Goal: Check status: Check status

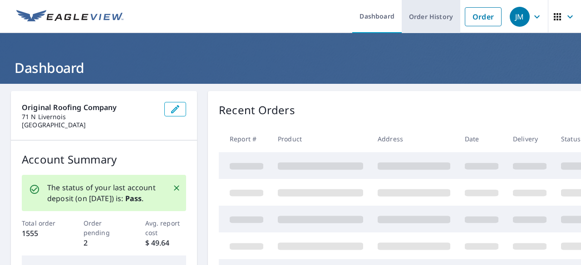
click at [419, 17] on link "Order History" at bounding box center [430, 16] width 59 height 33
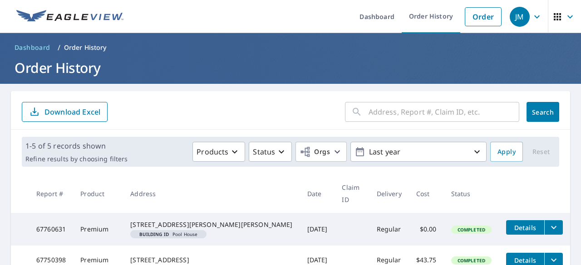
click at [388, 112] on input "text" at bounding box center [443, 111] width 151 height 25
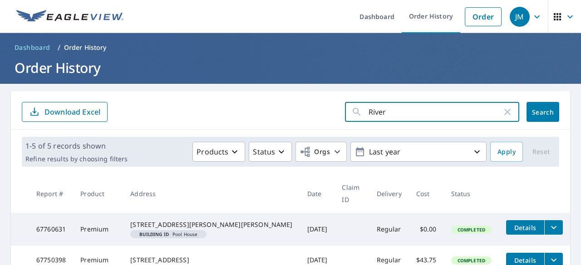
type input "[PERSON_NAME]"
click button "Search" at bounding box center [542, 112] width 33 height 20
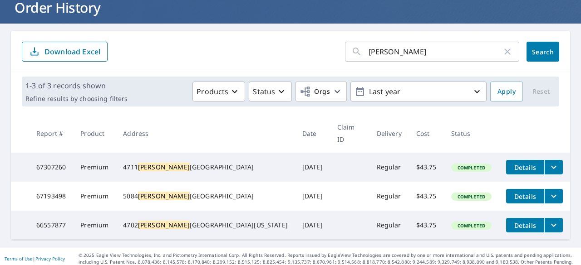
scroll to position [63, 0]
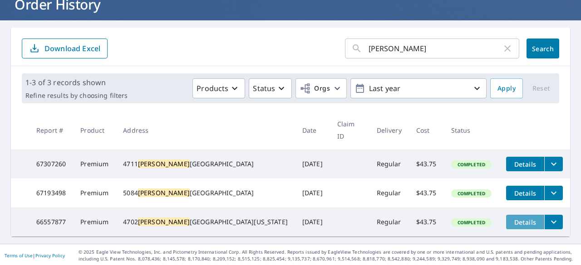
click at [511, 220] on span "Details" at bounding box center [524, 222] width 27 height 9
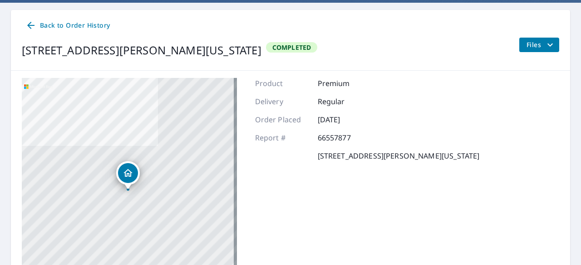
scroll to position [79, 0]
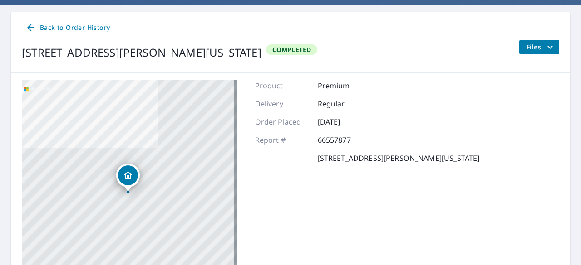
click at [544, 45] on icon "filesDropdownBtn-66557877" at bounding box center [549, 47] width 11 height 11
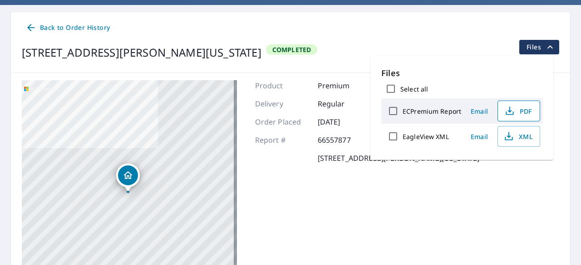
click at [523, 115] on span "PDF" at bounding box center [517, 111] width 29 height 11
